Goal: Information Seeking & Learning: Learn about a topic

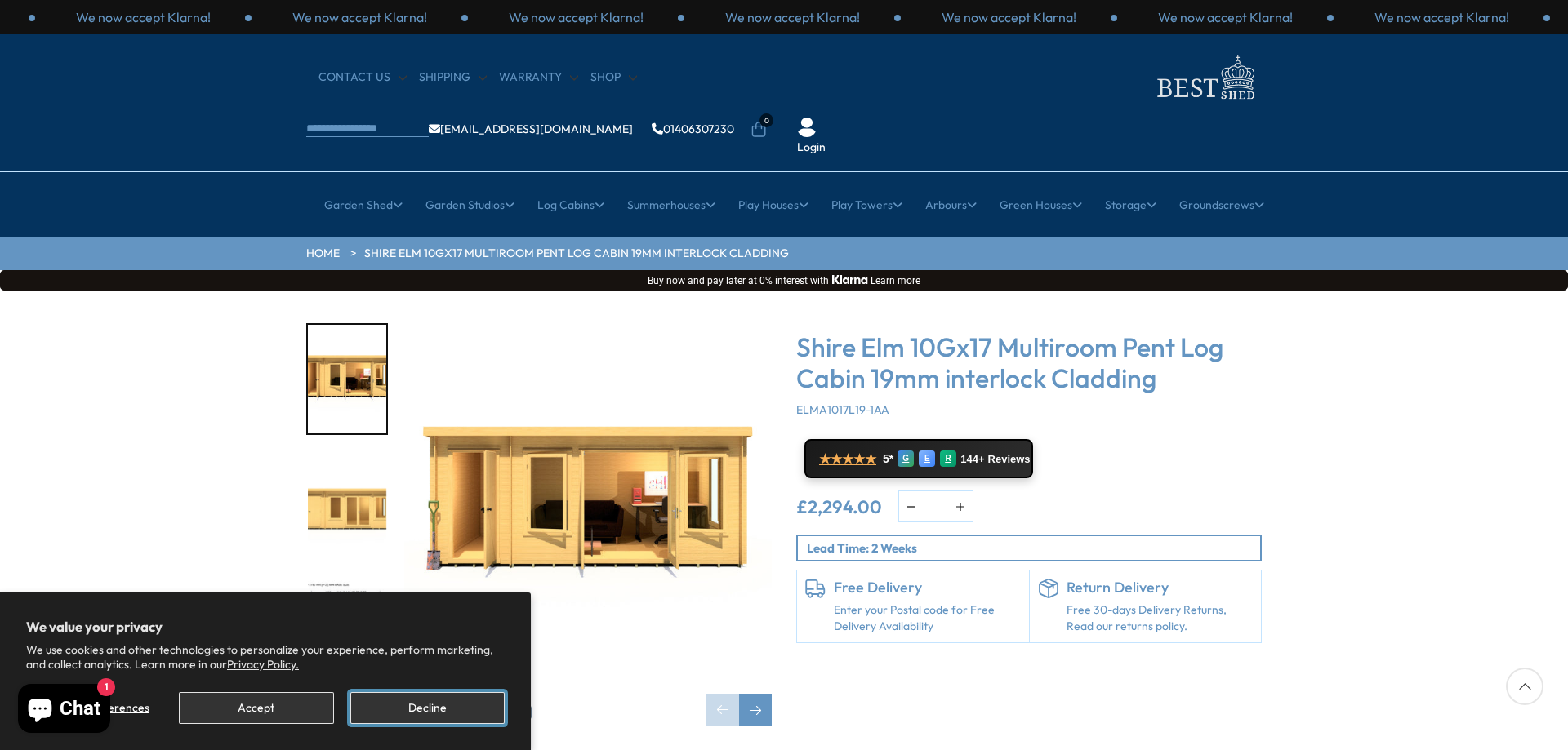
click at [393, 718] on button "Decline" at bounding box center [428, 708] width 154 height 32
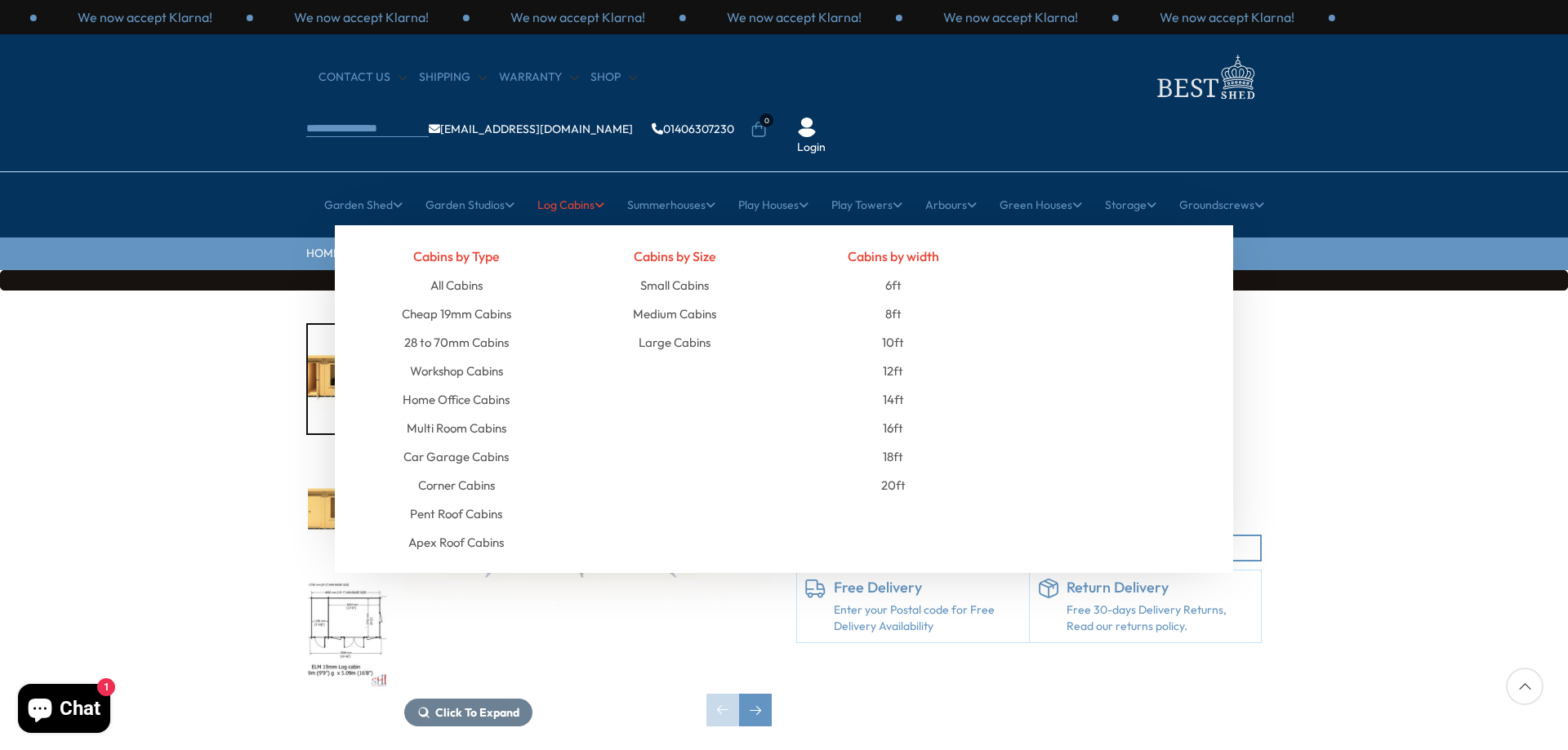
click at [585, 184] on link "Log Cabins" at bounding box center [571, 204] width 67 height 41
click at [707, 328] on link "Large Cabins" at bounding box center [675, 343] width 72 height 28
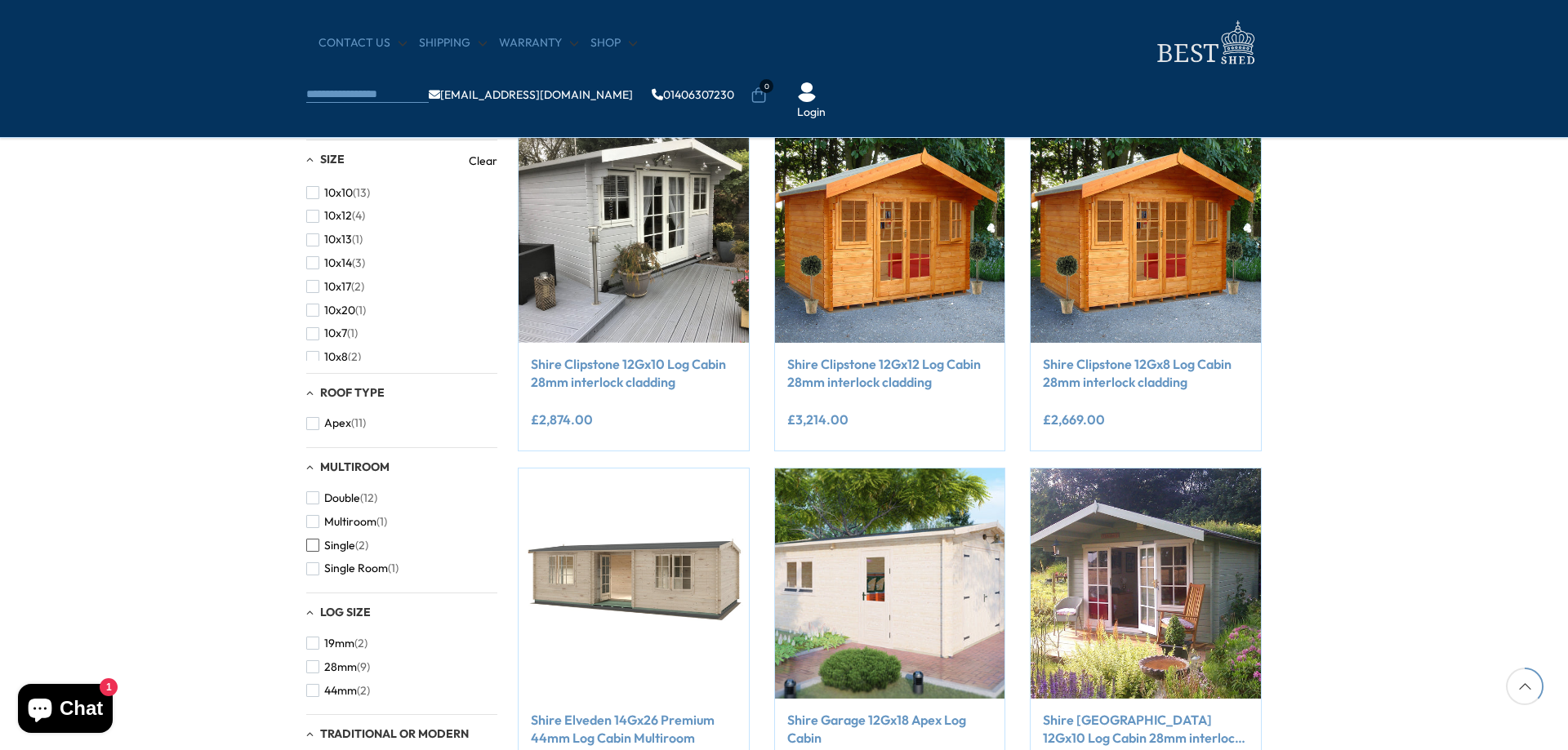
scroll to position [653, 0]
click at [315, 692] on span "button" at bounding box center [313, 690] width 13 height 13
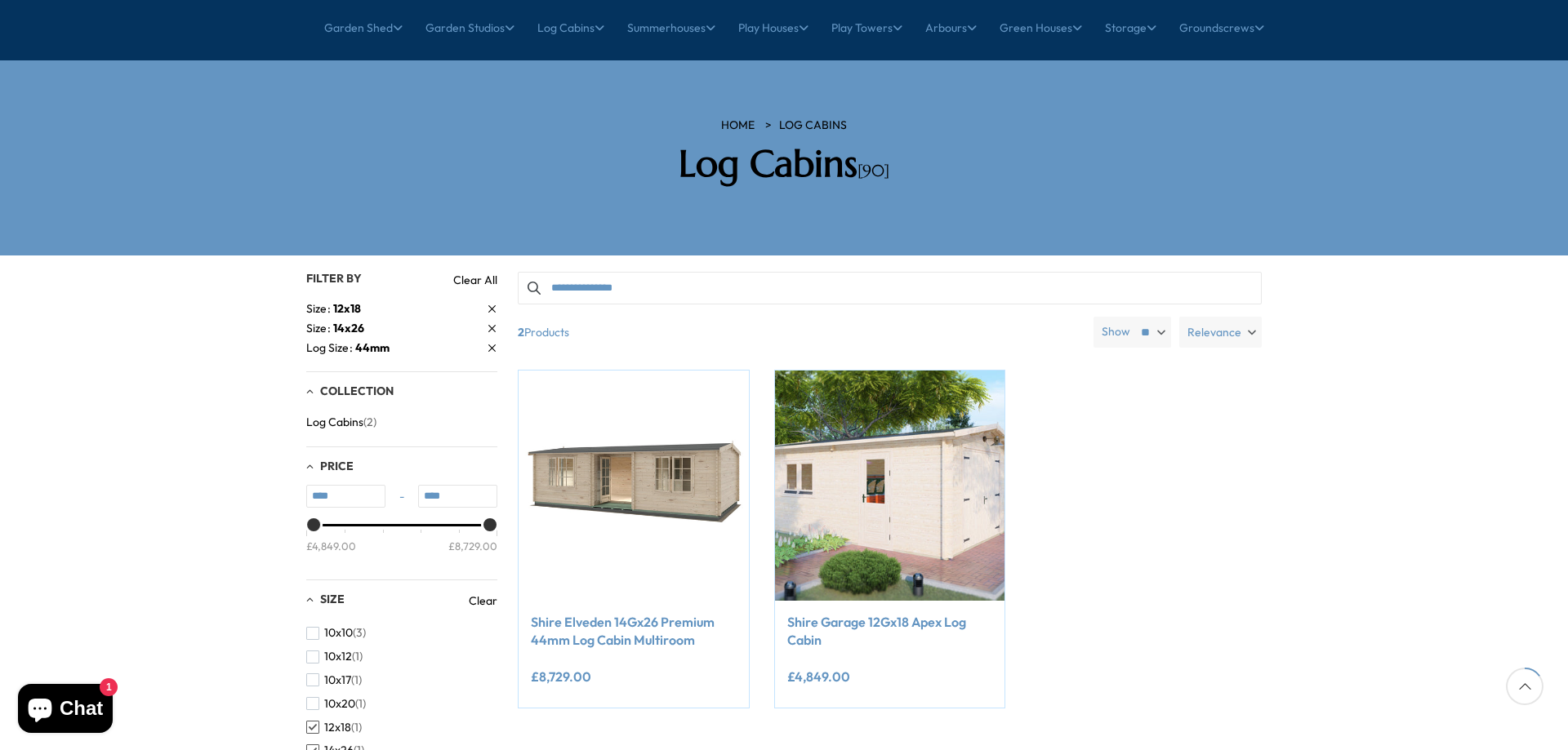
scroll to position [163, 0]
